Goal: Transaction & Acquisition: Purchase product/service

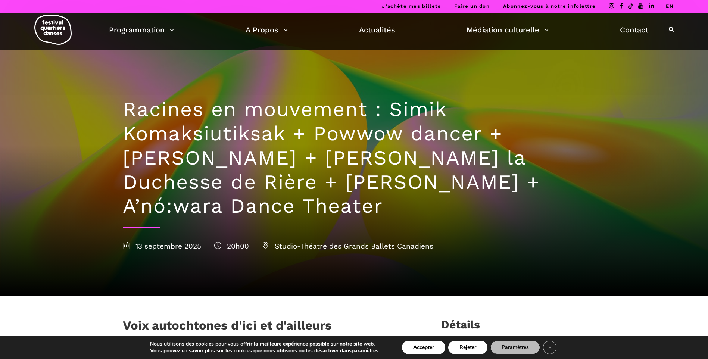
click at [589, 115] on div "Racines en mouvement : Simik Komaksiutiksak + Powwow dancer + Marshall Diabo + …" at bounding box center [354, 172] width 478 height 245
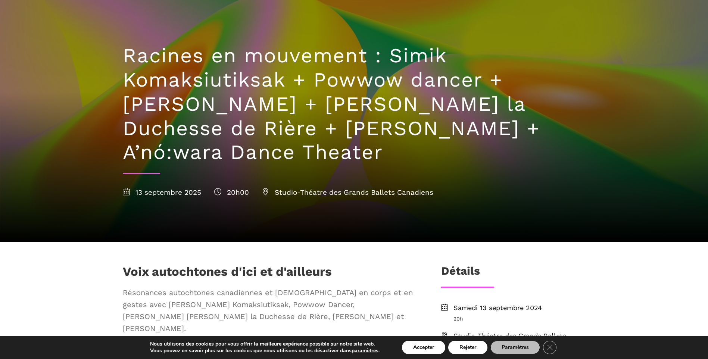
scroll to position [112, 0]
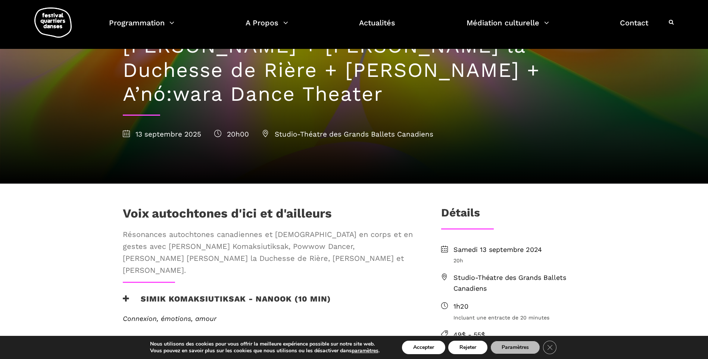
click at [562, 107] on div "Racines en mouvement : Simik Komaksiutiksak + Powwow dancer + Marshall Diabo + …" at bounding box center [354, 60] width 478 height 245
drag, startPoint x: 548, startPoint y: 113, endPoint x: 583, endPoint y: 90, distance: 42.0
click at [583, 90] on h1 "Racines en mouvement : Simik Komaksiutiksak + Powwow dancer + [PERSON_NAME] + […" at bounding box center [354, 45] width 463 height 121
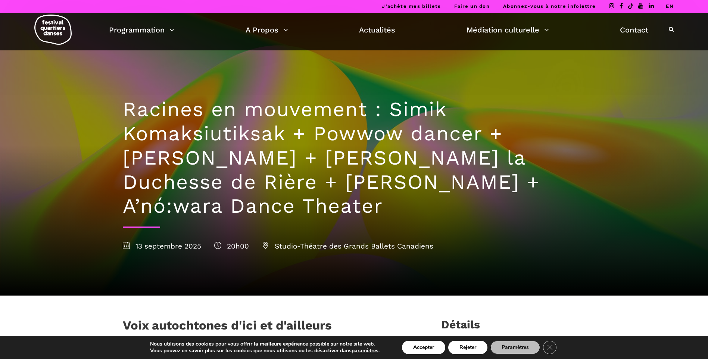
scroll to position [0, 0]
click at [432, 350] on button "Accepter" at bounding box center [423, 347] width 43 height 13
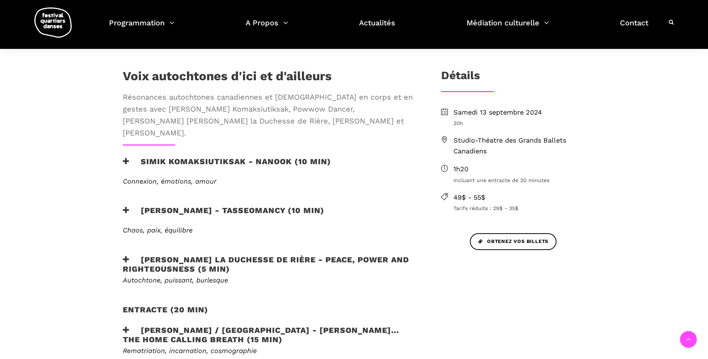
scroll to position [261, 0]
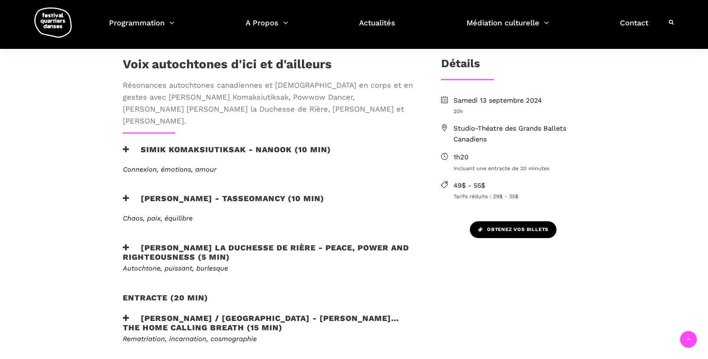
click at [507, 228] on span "Obtenez vos billets" at bounding box center [513, 230] width 70 height 8
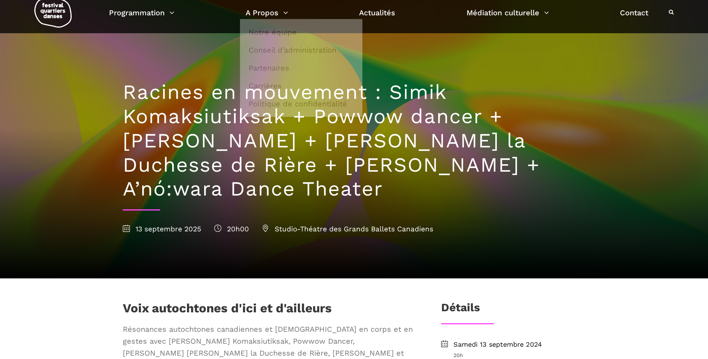
scroll to position [37, 0]
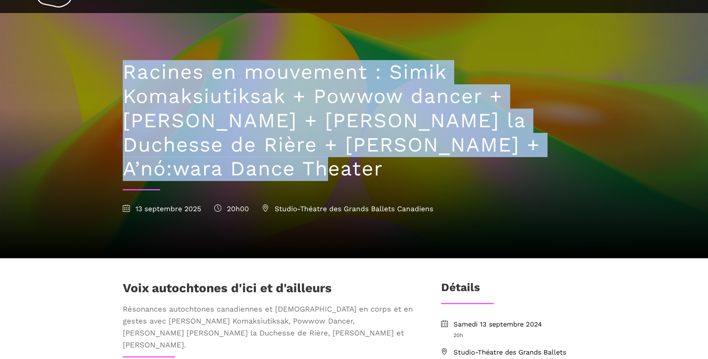
drag, startPoint x: 124, startPoint y: 72, endPoint x: 338, endPoint y: 168, distance: 234.1
click at [338, 168] on h1 "Racines en mouvement : Simik Komaksiutiksak + Powwow dancer + [PERSON_NAME] + […" at bounding box center [354, 120] width 463 height 121
copy h1 "Racines en mouvement : Simik Komaksiutiksak + Powwow dancer + [PERSON_NAME] + […"
click at [284, 295] on h1 "Voix autochtones d'ici et d'ailleurs" at bounding box center [227, 290] width 209 height 19
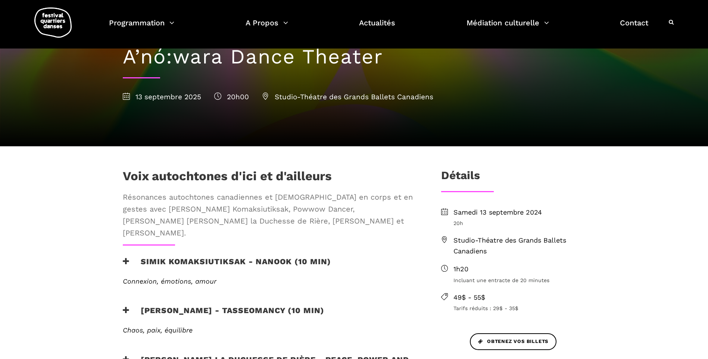
scroll to position [0, 0]
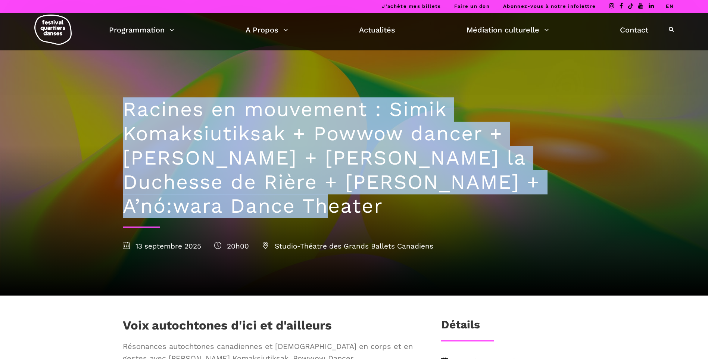
drag, startPoint x: 125, startPoint y: 106, endPoint x: 242, endPoint y: 201, distance: 150.9
click at [242, 201] on h1 "Racines en mouvement : Simik Komaksiutiksak + Powwow dancer + [PERSON_NAME] + […" at bounding box center [354, 157] width 463 height 121
copy h1 "Racines en mouvement : Simik Komaksiutiksak + Powwow dancer + [PERSON_NAME] + […"
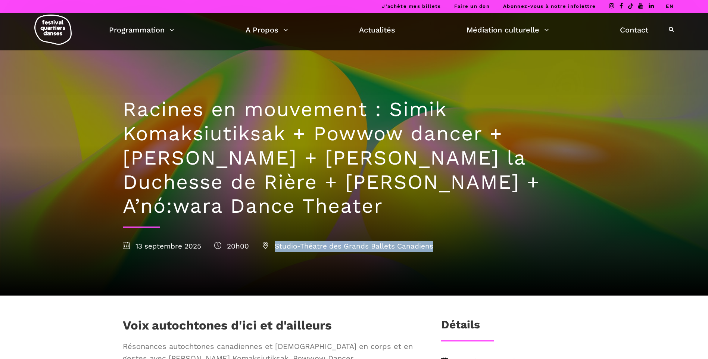
drag, startPoint x: 436, startPoint y: 244, endPoint x: 273, endPoint y: 243, distance: 162.7
click at [273, 243] on div "13 septembre 2025 20h00 Studio-Théatre des Grands Ballets Canadiens" at bounding box center [354, 246] width 463 height 11
copy span "Studio-Théatre des Grands Ballets Canadiens"
